Goal: Submit feedback/report problem

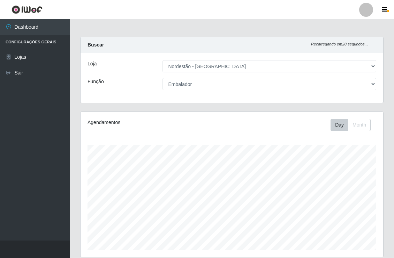
select select "454"
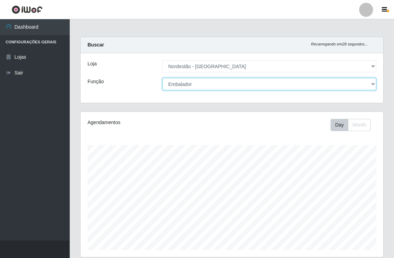
click at [372, 86] on select "[Selecione...] Embalador Embalador + Embalador ++" at bounding box center [270, 84] width 214 height 12
click at [163, 78] on select "[Selecione...] Embalador Embalador + Embalador ++" at bounding box center [270, 84] width 214 height 12
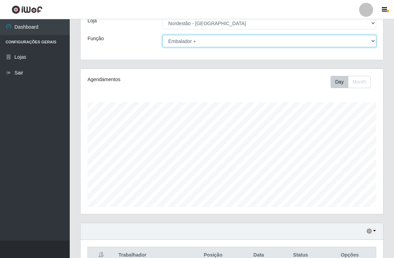
scroll to position [0, 0]
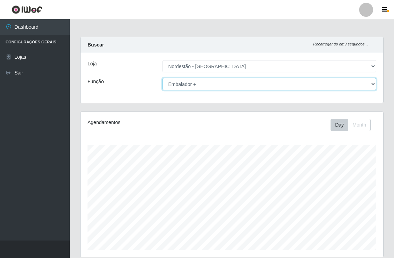
click at [373, 82] on select "[Selecione...] Embalador Embalador + Embalador ++" at bounding box center [270, 84] width 214 height 12
select select "1"
click at [163, 78] on select "[Selecione...] Embalador Embalador + Embalador ++" at bounding box center [270, 84] width 214 height 12
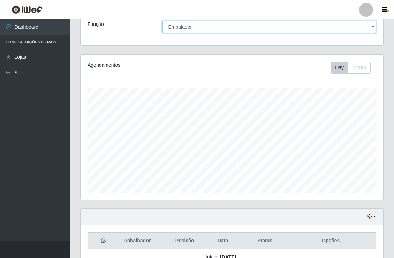
scroll to position [116, 0]
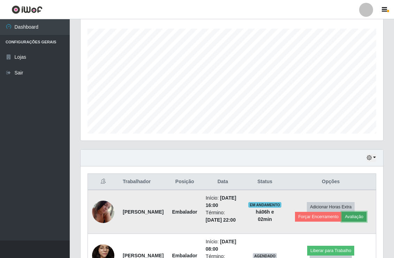
click at [358, 221] on button "Avaliação" at bounding box center [354, 217] width 25 height 10
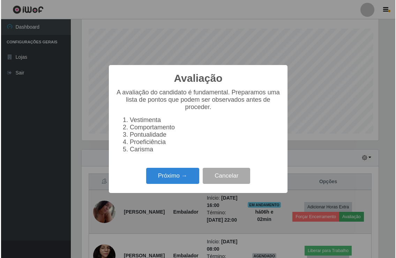
scroll to position [145, 298]
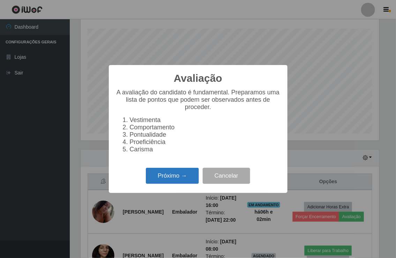
click at [172, 180] on button "Próximo →" at bounding box center [172, 176] width 53 height 16
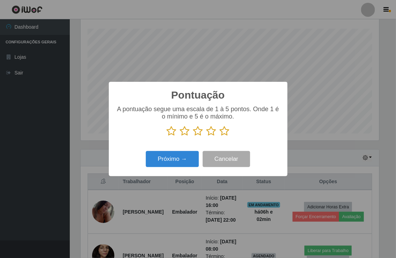
scroll to position [348889, 348735]
click at [227, 131] on icon at bounding box center [225, 131] width 10 height 10
click at [220, 136] on input "radio" at bounding box center [220, 136] width 0 height 0
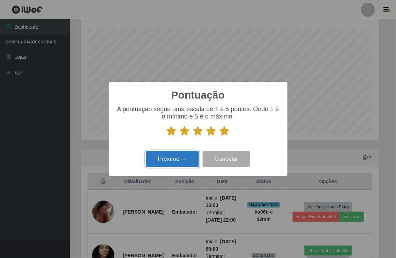
click at [184, 157] on button "Próximo →" at bounding box center [172, 159] width 53 height 16
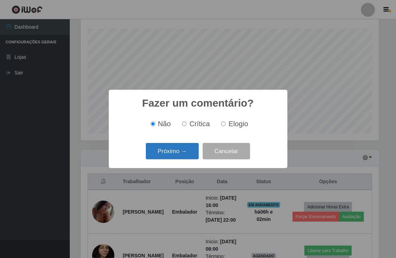
click at [182, 152] on button "Próximo →" at bounding box center [172, 151] width 53 height 16
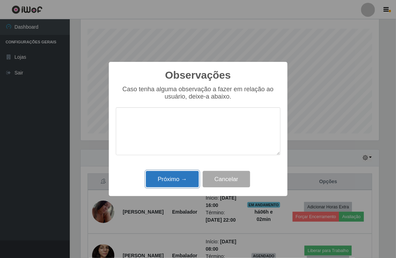
click at [179, 178] on button "Próximo →" at bounding box center [172, 179] width 53 height 16
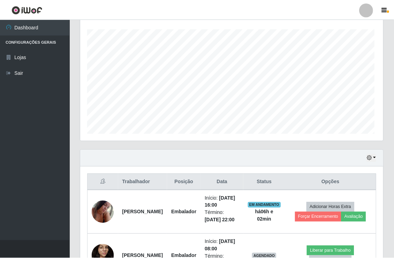
scroll to position [145, 303]
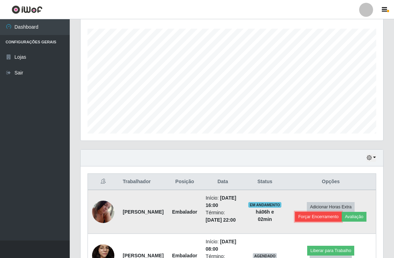
click at [323, 221] on button "Forçar Encerramento" at bounding box center [318, 217] width 47 height 10
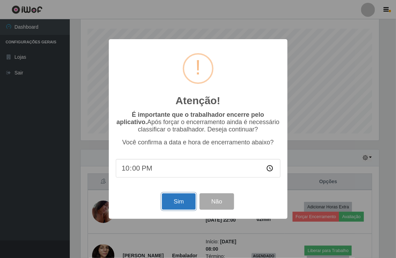
click at [181, 199] on button "Sim" at bounding box center [179, 201] width 34 height 16
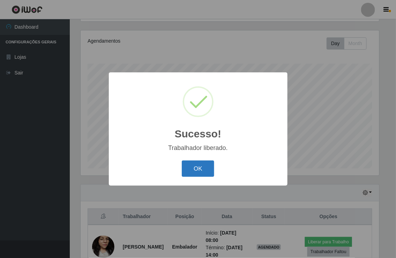
drag, startPoint x: 196, startPoint y: 168, endPoint x: 222, endPoint y: 186, distance: 31.8
click at [198, 169] on button "OK" at bounding box center [198, 168] width 32 height 16
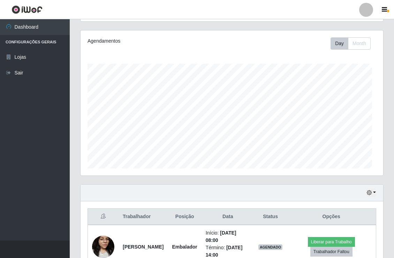
scroll to position [145, 303]
